Goal: Task Accomplishment & Management: Complete application form

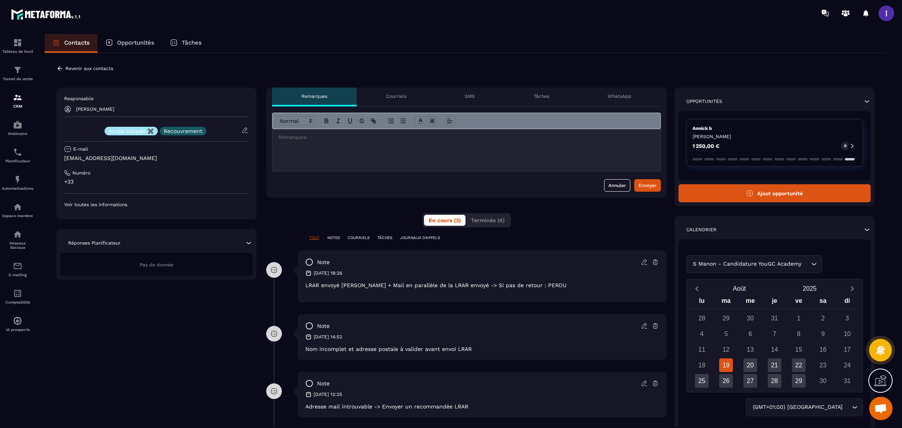
click at [787, 195] on button "Ajout opportunité" at bounding box center [774, 193] width 192 height 18
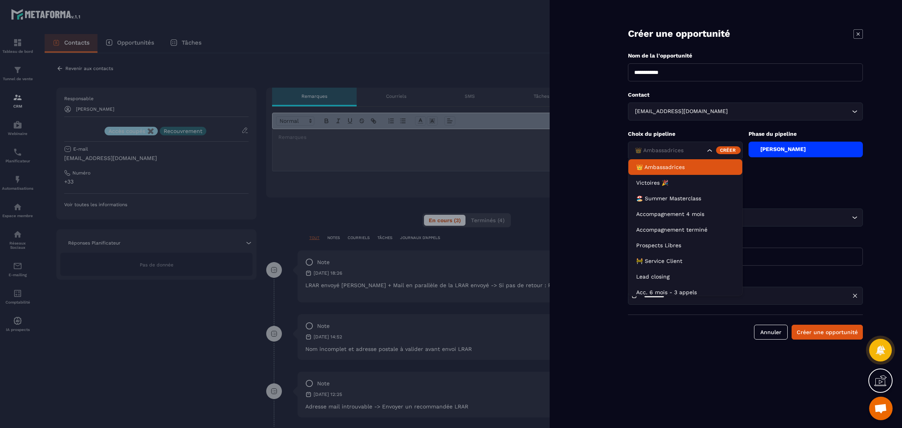
click at [714, 152] on div "Search for option" at bounding box center [722, 151] width 32 height 8
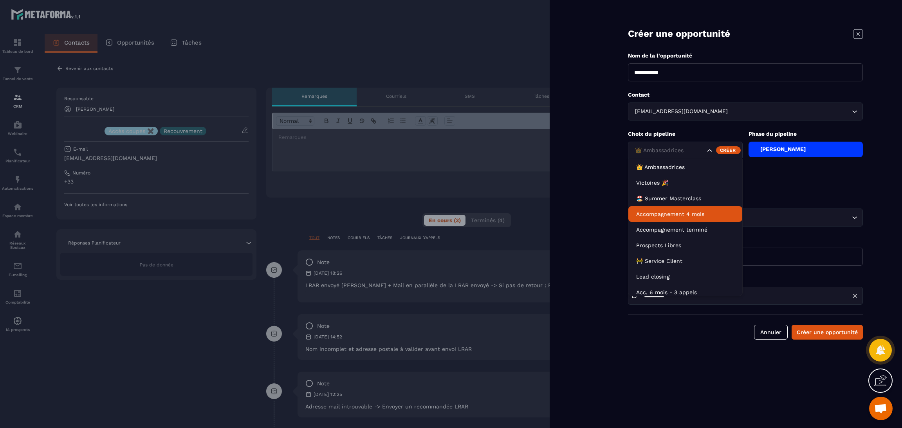
click at [656, 211] on p "Accompagnement 4 mois" at bounding box center [685, 214] width 98 height 8
click at [703, 150] on input "Search for option" at bounding box center [669, 150] width 72 height 9
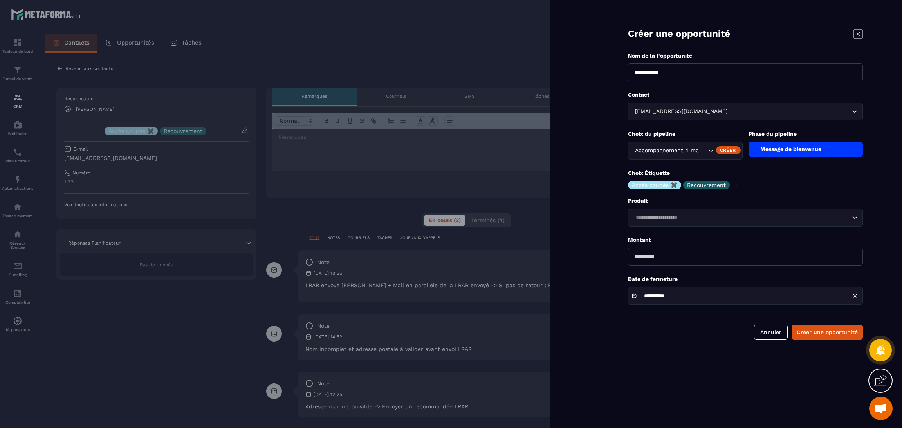
click at [807, 146] on div "Message de bienvenue" at bounding box center [806, 150] width 115 height 16
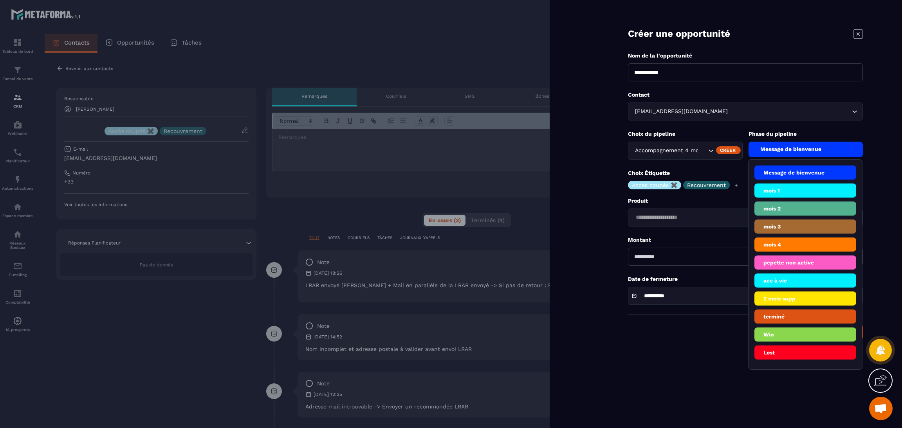
click at [794, 274] on li "pepette non active" at bounding box center [805, 281] width 102 height 14
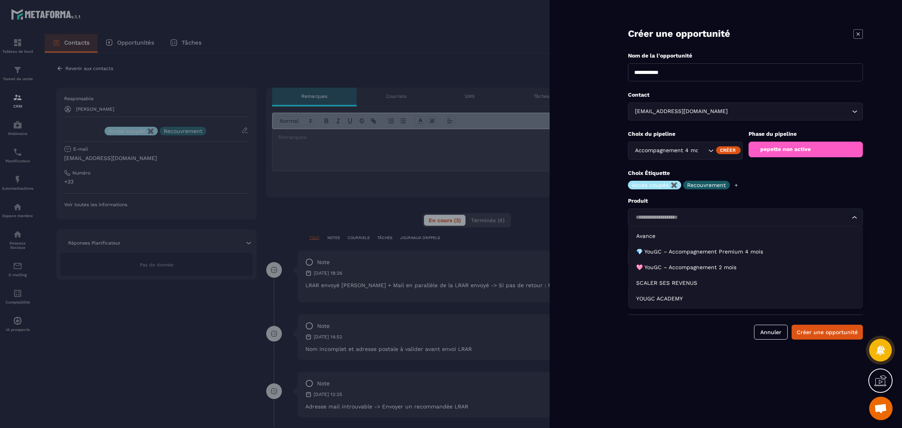
click at [650, 219] on input "Search for option" at bounding box center [741, 217] width 217 height 9
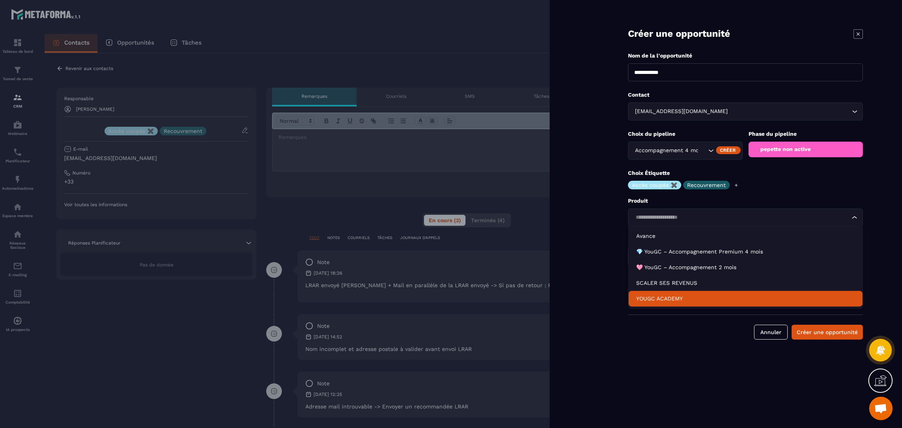
click at [682, 295] on p "YOUGC ACADEMY" at bounding box center [745, 299] width 218 height 8
type input "*******"
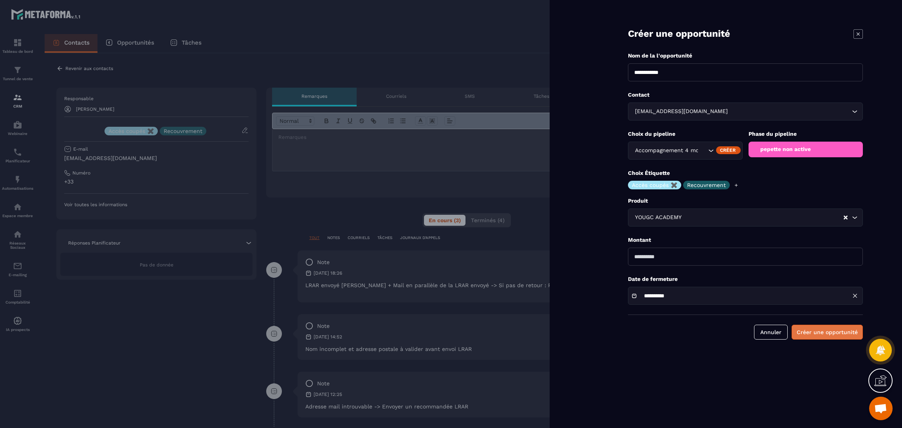
click at [835, 333] on button "Créer une opportunité" at bounding box center [827, 332] width 71 height 15
